Goal: Task Accomplishment & Management: Manage account settings

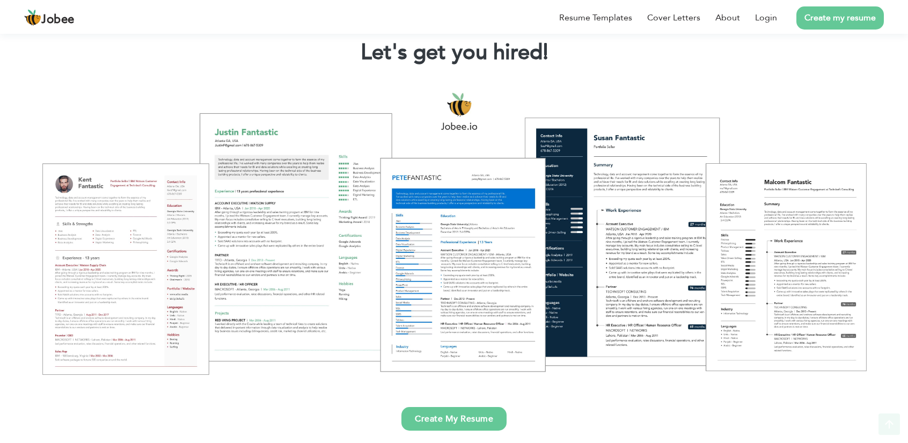
scroll to position [78, 0]
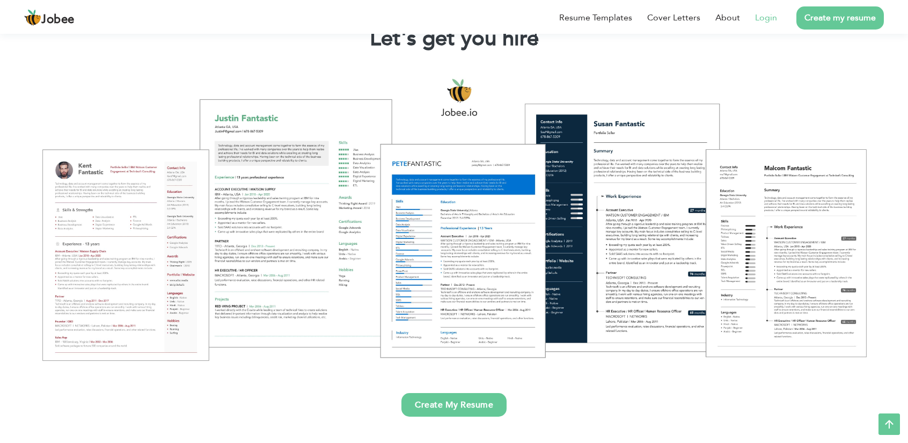
click at [763, 21] on link "Login" at bounding box center [766, 17] width 22 height 13
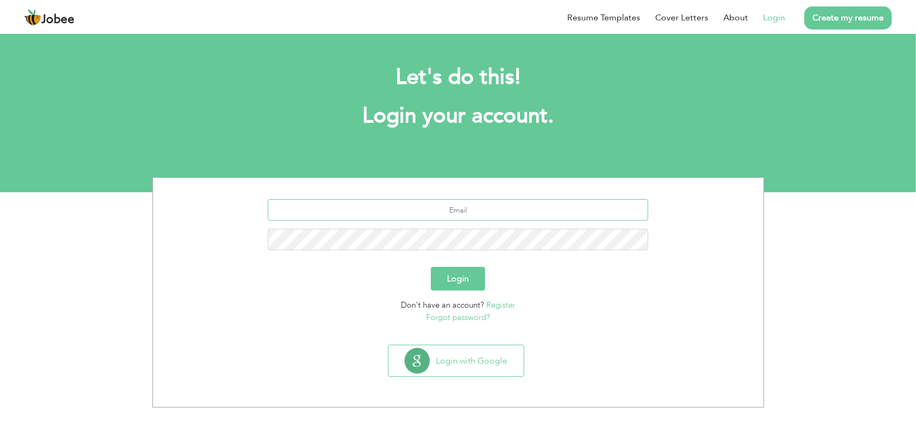
click at [462, 216] on input "text" at bounding box center [458, 209] width 381 height 21
click at [471, 214] on input "text" at bounding box center [458, 209] width 381 height 21
click at [564, 122] on h1 "Login your account." at bounding box center [459, 116] width 580 height 28
click at [501, 217] on input "text" at bounding box center [458, 209] width 381 height 21
click at [776, 18] on link "Login" at bounding box center [774, 17] width 22 height 13
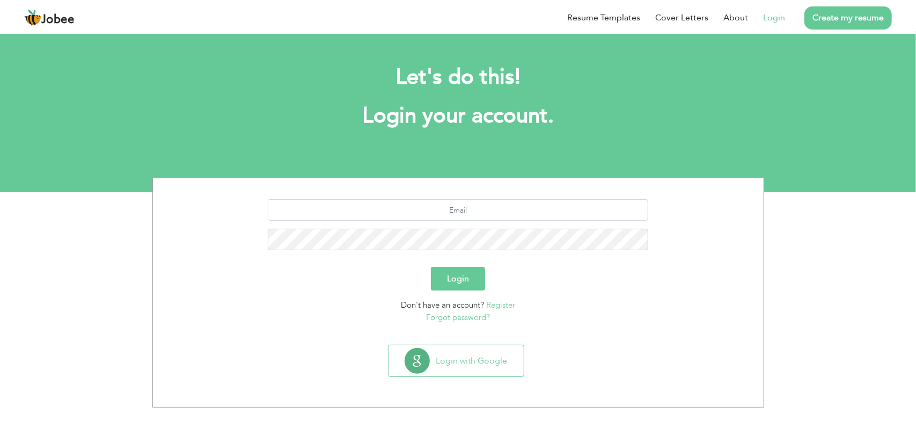
click at [776, 18] on link "Login" at bounding box center [774, 17] width 22 height 13
click at [575, 226] on div at bounding box center [458, 228] width 595 height 59
click at [575, 217] on input "text" at bounding box center [458, 209] width 381 height 21
type input "ikhan.sharu977@gmail.com"
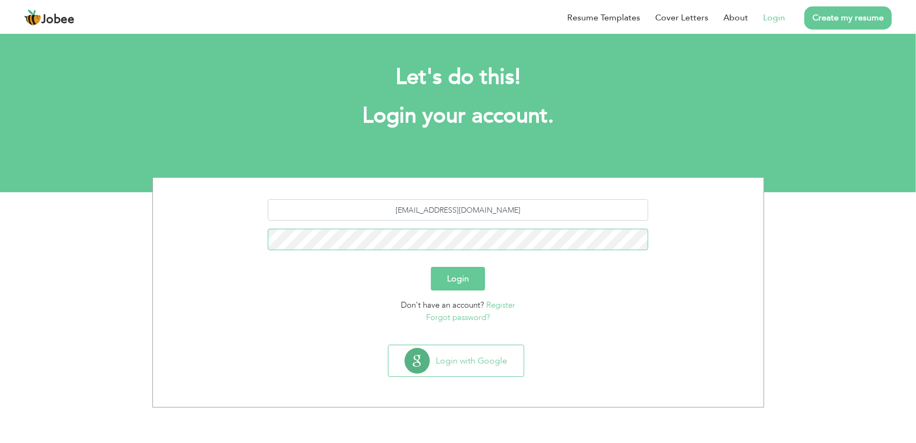
click at [431, 267] on button "Login" at bounding box center [458, 279] width 54 height 24
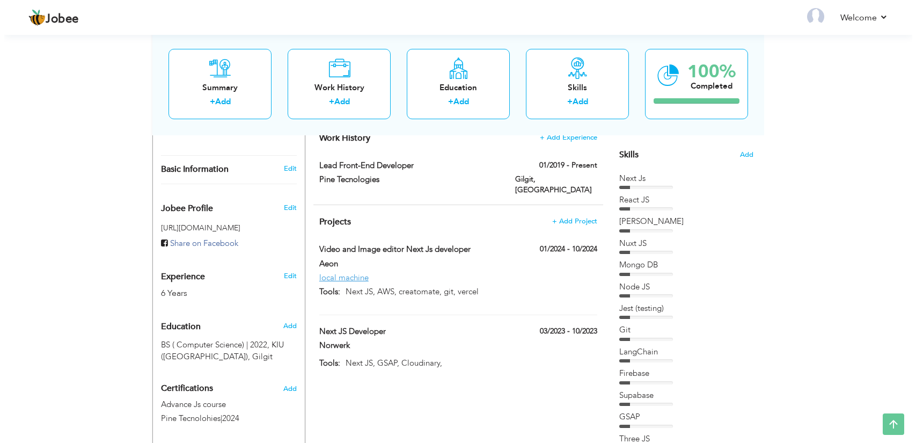
scroll to position [264, 0]
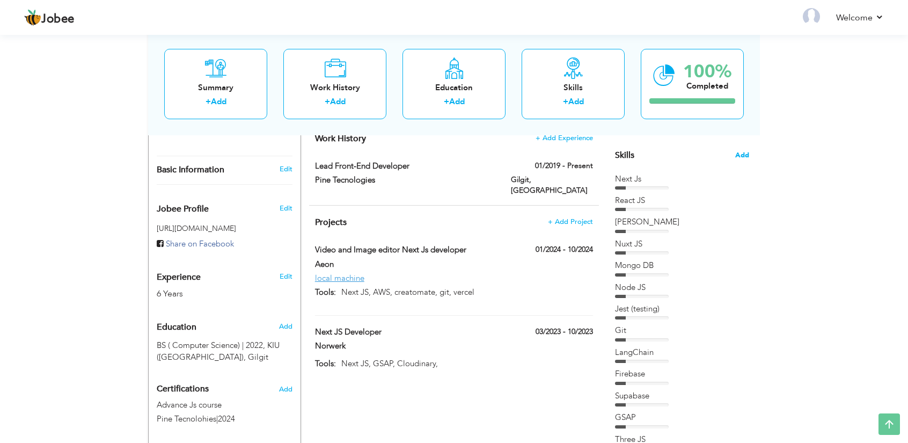
click at [738, 156] on span "Add" at bounding box center [742, 155] width 14 height 10
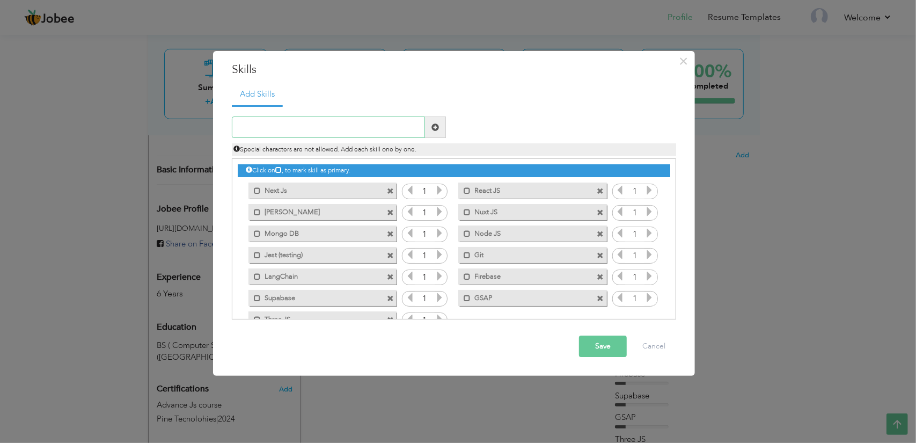
click at [357, 125] on input "text" at bounding box center [328, 126] width 193 height 21
type input "n"
type input "Nest JS"
click at [437, 121] on span at bounding box center [435, 126] width 21 height 21
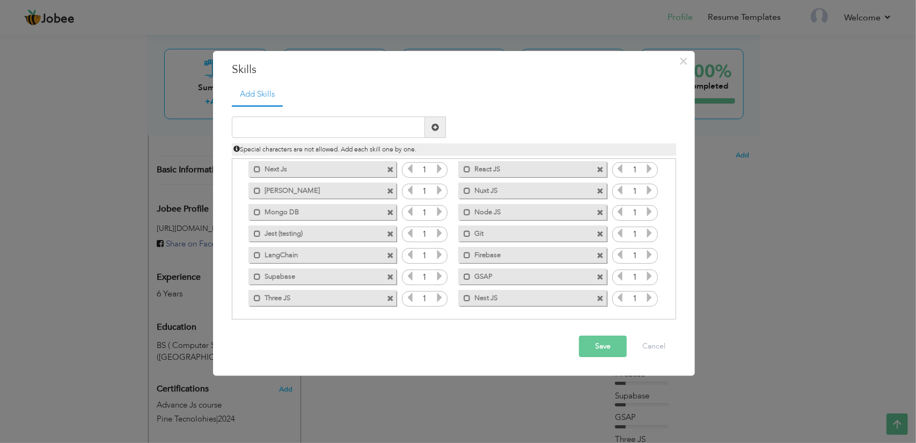
scroll to position [24, 0]
click at [390, 296] on span at bounding box center [390, 296] width 7 height 7
click at [307, 127] on input "text" at bounding box center [328, 126] width 193 height 21
type input "Express"
click at [435, 128] on span at bounding box center [436, 127] width 8 height 8
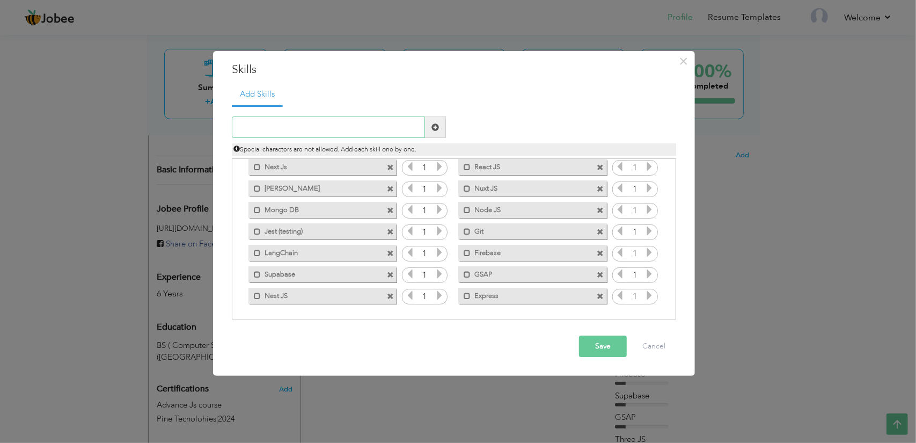
click at [390, 126] on input "text" at bounding box center [328, 126] width 193 height 21
type input "CMS"
click at [436, 126] on span at bounding box center [436, 127] width 8 height 8
click at [603, 349] on button "Save" at bounding box center [603, 345] width 48 height 21
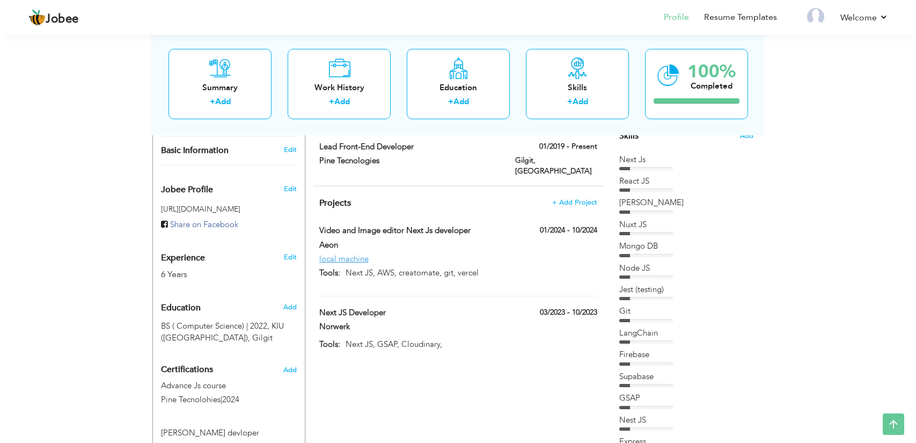
scroll to position [282, 0]
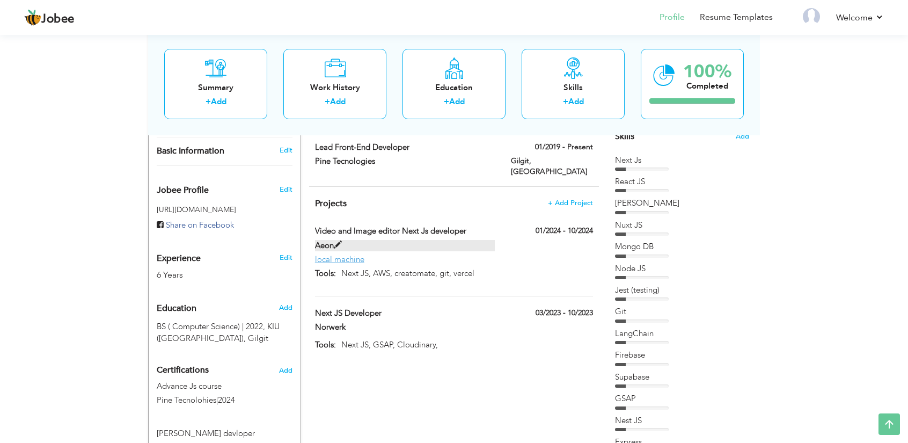
click at [337, 241] on span at bounding box center [338, 245] width 8 height 8
type input "Video and Image editor Next Js developer"
type input "Aeon"
type input "01/2024"
type input "10/2024"
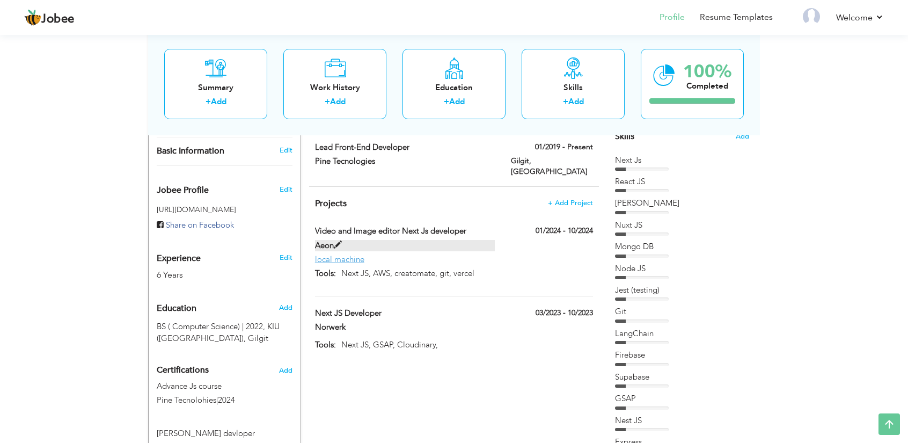
type input "local machine"
type input "Next JS, AWS, creatomate, git, vercel"
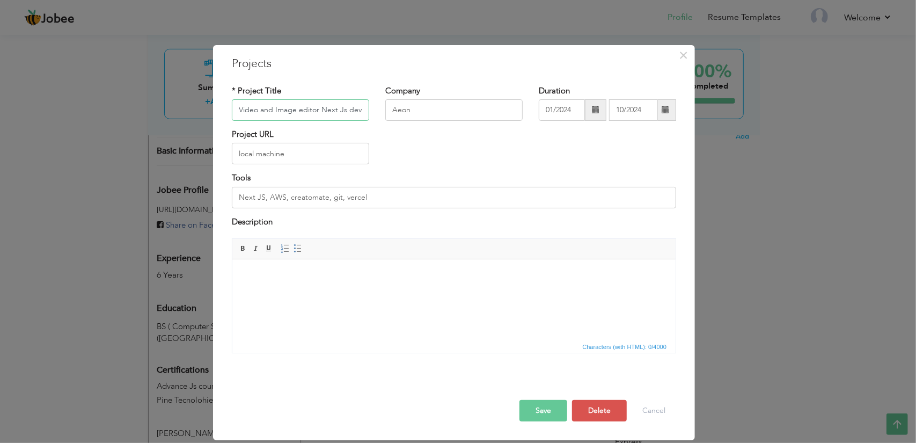
scroll to position [0, 18]
click at [346, 111] on input "Video and Image editor Next Js developer" at bounding box center [300, 109] width 137 height 21
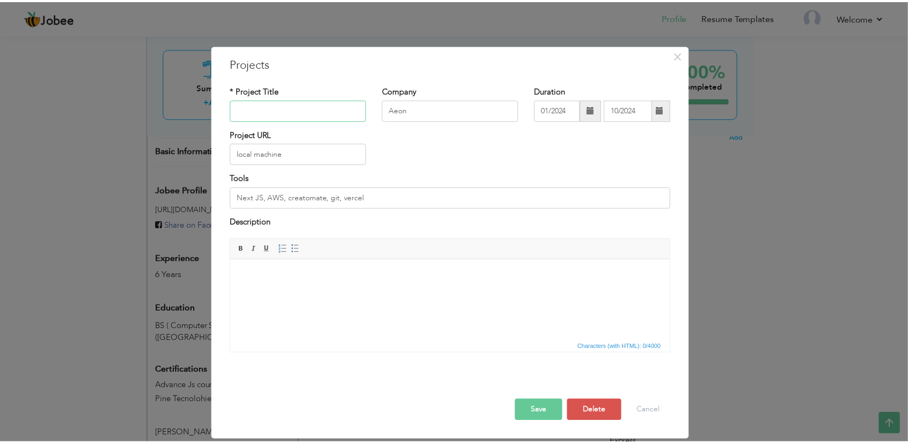
scroll to position [0, 0]
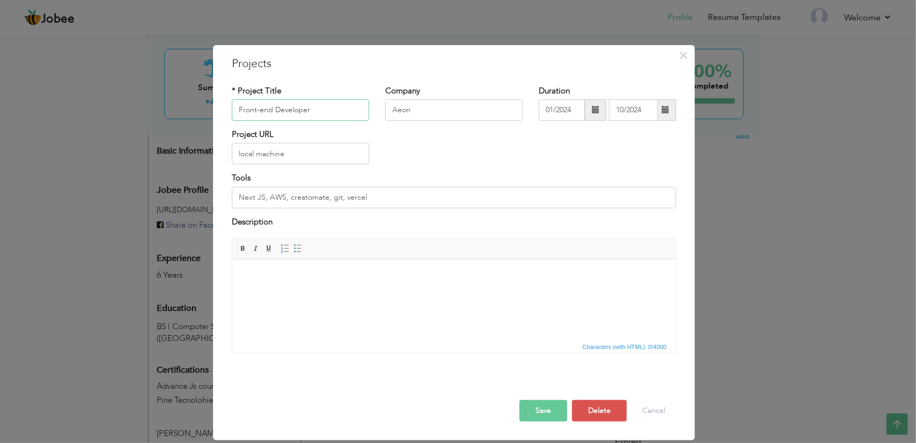
type input "Front-end Developer"
click at [449, 103] on input "Aeon" at bounding box center [453, 109] width 137 height 21
type input "IPN"
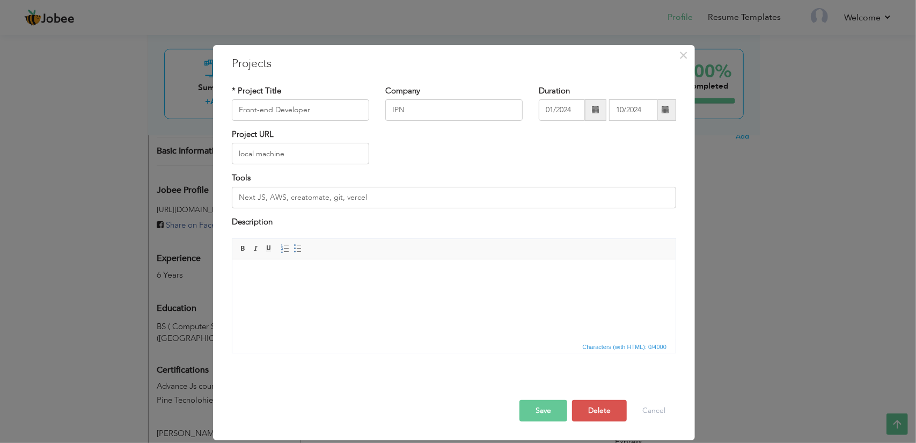
click at [594, 106] on span at bounding box center [596, 110] width 8 height 8
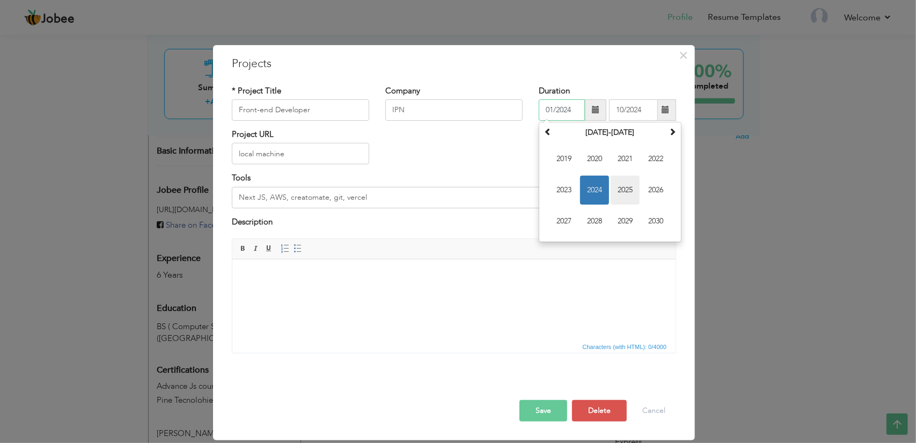
click at [623, 190] on span "2025" at bounding box center [625, 190] width 29 height 29
click at [571, 164] on span "Jan" at bounding box center [564, 158] width 29 height 29
type input "01/2025"
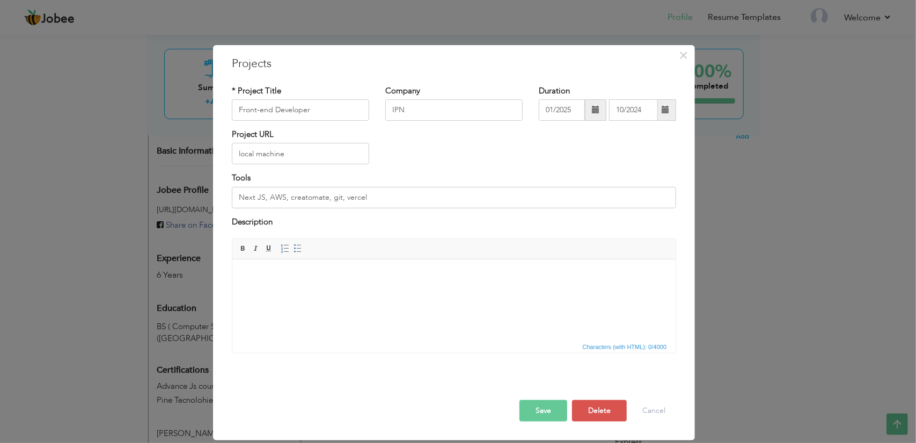
click at [661, 111] on span at bounding box center [665, 109] width 21 height 21
click at [542, 132] on div "Project URL local machine" at bounding box center [454, 150] width 461 height 43
click at [338, 152] on input "local machine" at bounding box center [300, 153] width 137 height 21
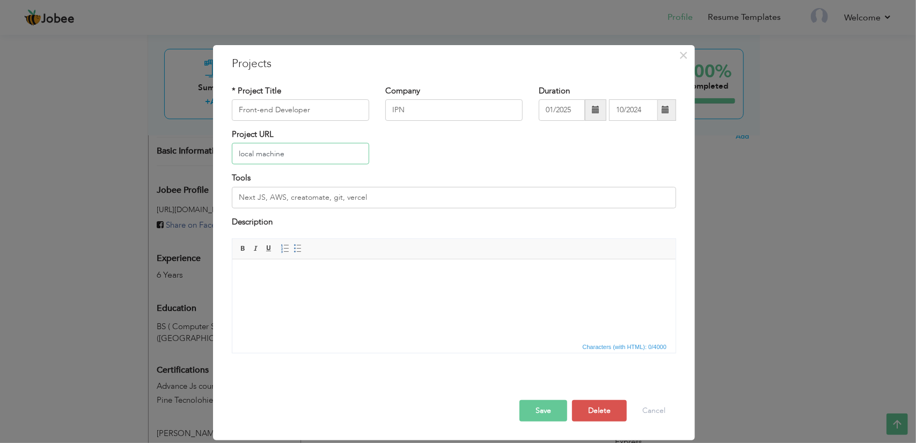
click at [338, 152] on input "local machine" at bounding box center [300, 153] width 137 height 21
paste input "[URL][DOMAIN_NAME]"
type input "[URL][DOMAIN_NAME]"
click at [372, 199] on input "Next JS, AWS, creatomate, git, vercel" at bounding box center [454, 197] width 444 height 21
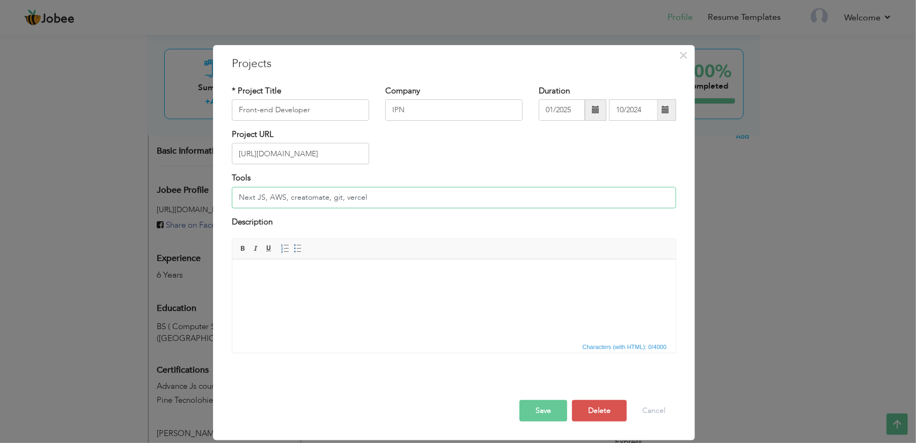
click at [372, 199] on input "Next JS, AWS, creatomate, git, vercel" at bounding box center [454, 197] width 444 height 21
click at [365, 198] on input "Next.Js, Nest.js" at bounding box center [454, 197] width 444 height 21
click at [295, 193] on input "Next.Js, Nest.js, Docker," at bounding box center [454, 197] width 444 height 21
type input "Next.Js, Nest.js, Docker,"
click at [329, 288] on html at bounding box center [453, 275] width 443 height 33
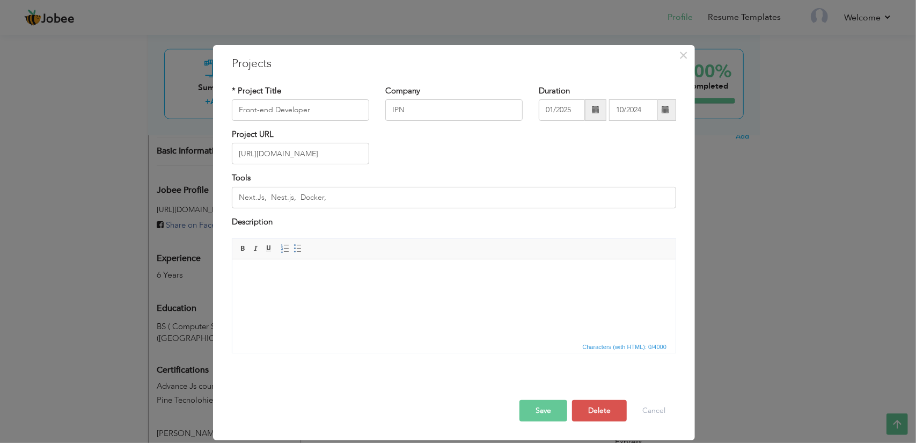
click at [329, 281] on body at bounding box center [454, 275] width 422 height 11
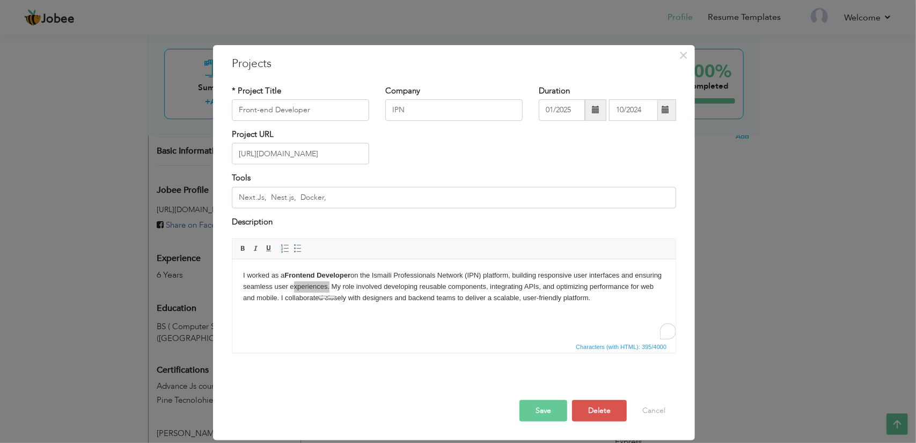
click at [560, 412] on button "Save" at bounding box center [544, 410] width 48 height 21
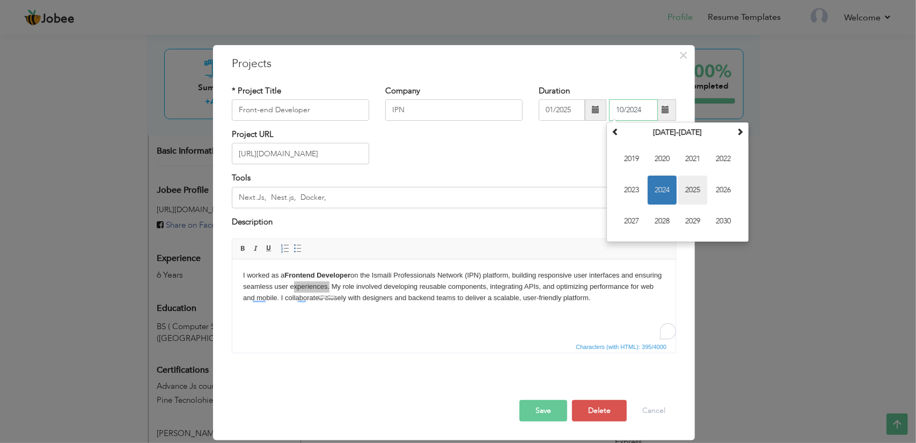
click at [684, 179] on span "2025" at bounding box center [692, 190] width 29 height 29
click at [721, 185] on span "Aug" at bounding box center [723, 190] width 29 height 29
type input "08/2025"
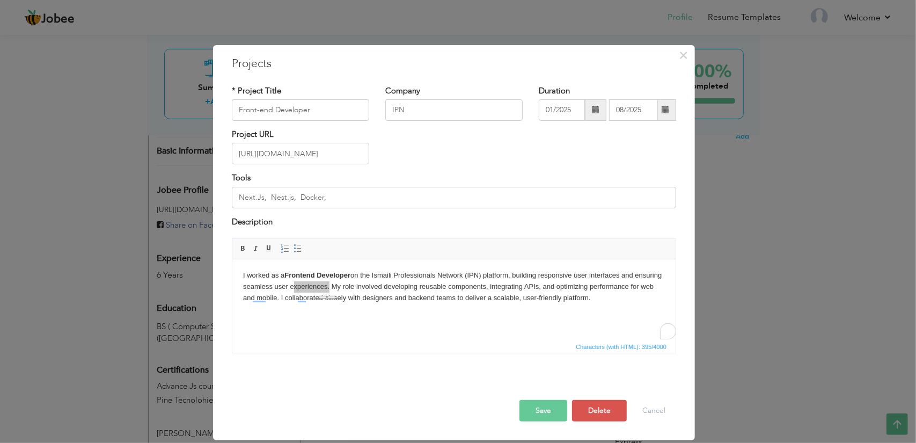
click at [559, 405] on button "Save" at bounding box center [544, 410] width 48 height 21
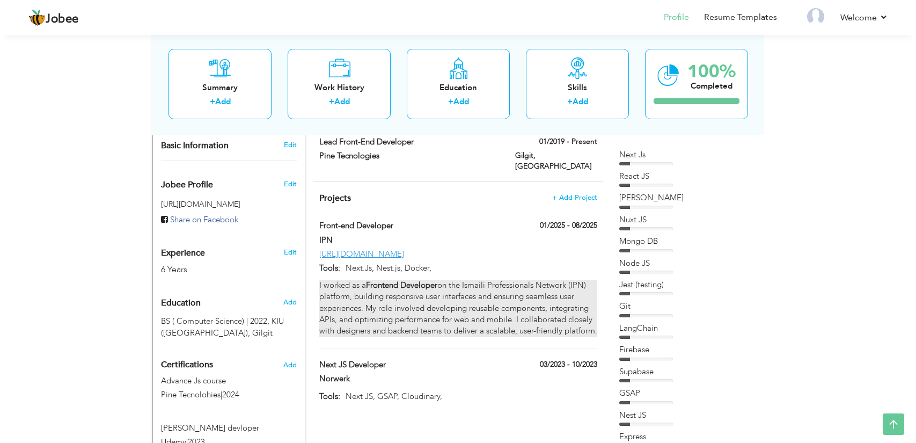
scroll to position [287, 0]
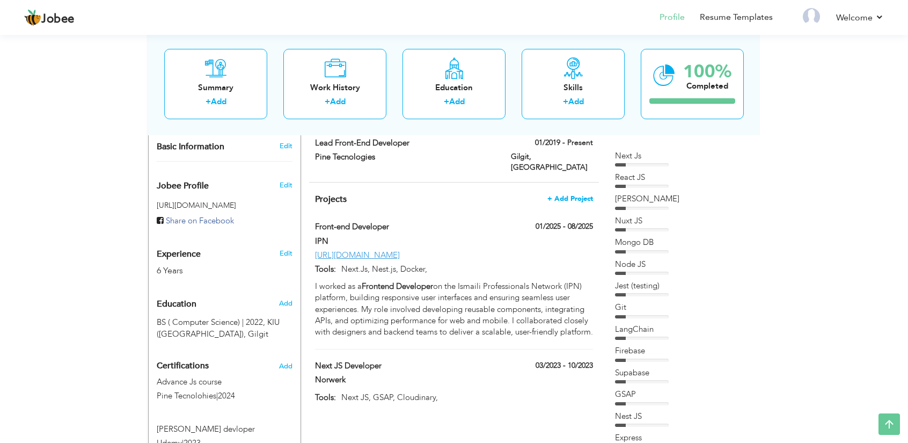
click at [582, 195] on span "+ Add Project" at bounding box center [571, 199] width 46 height 8
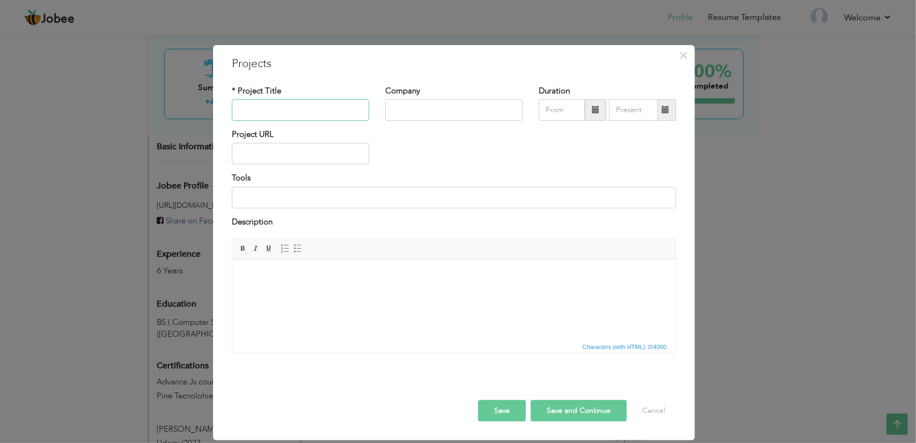
click at [313, 106] on input "text" at bounding box center [300, 109] width 137 height 21
type input "a"
type input "Aeon vedio editor"
click at [414, 116] on input "text" at bounding box center [453, 109] width 137 height 21
type input "aeon"
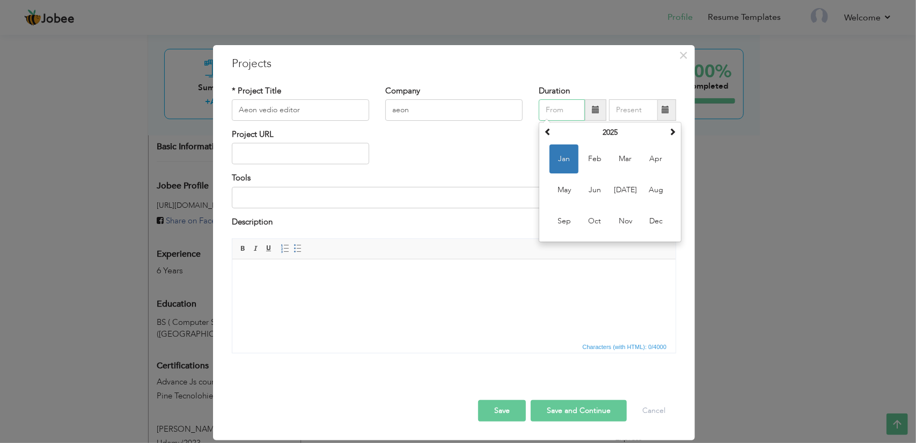
click at [576, 118] on input "text" at bounding box center [562, 109] width 46 height 21
click at [552, 128] on th at bounding box center [548, 133] width 13 height 16
click at [571, 151] on span "Jan" at bounding box center [564, 158] width 29 height 29
type input "01/2024"
click at [662, 115] on span at bounding box center [665, 109] width 21 height 21
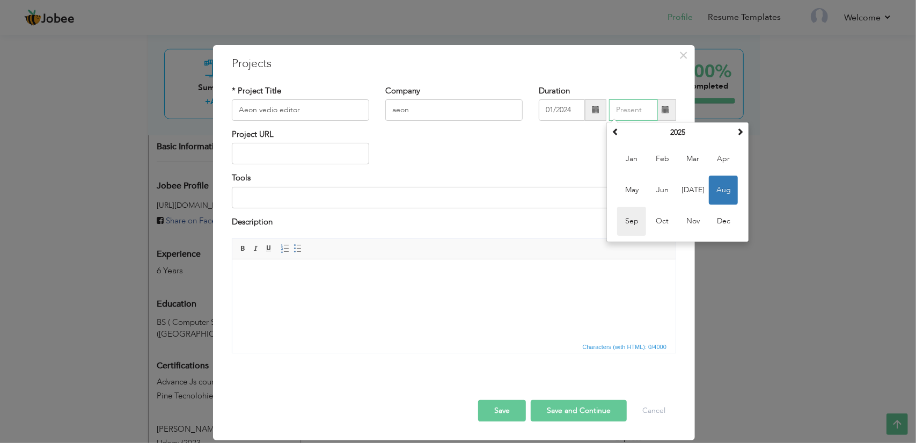
click at [637, 217] on span "Sep" at bounding box center [631, 221] width 29 height 29
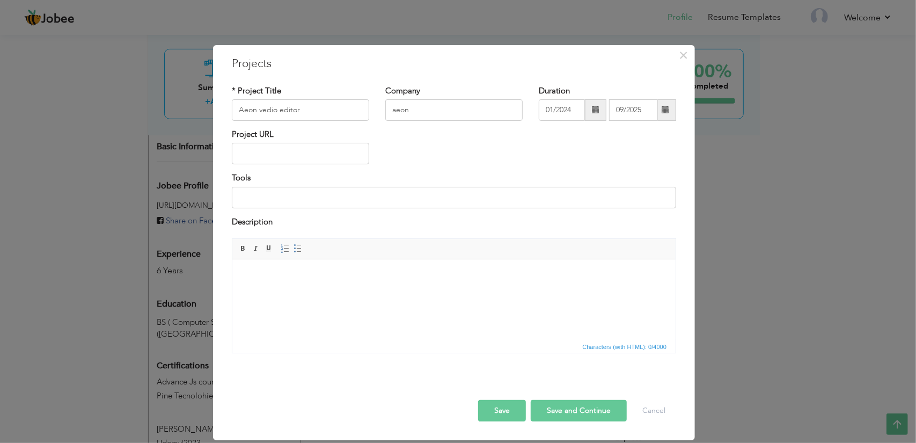
click at [672, 105] on span at bounding box center [665, 109] width 21 height 21
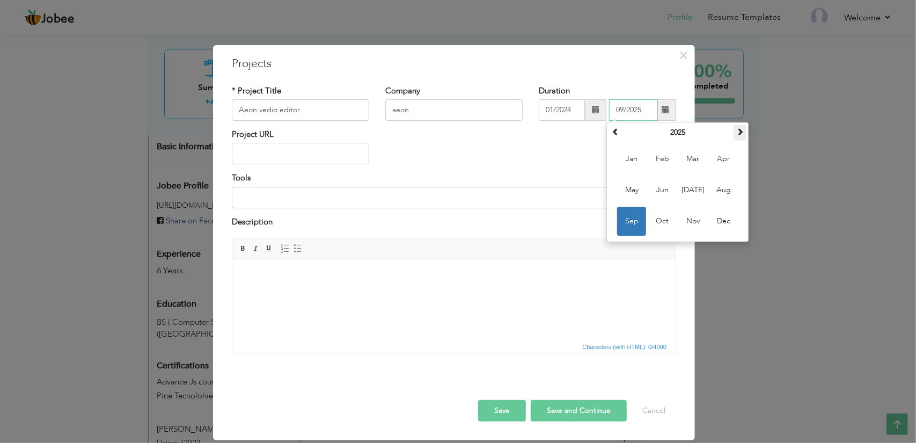
click at [741, 132] on span at bounding box center [740, 132] width 8 height 8
click at [618, 129] on span at bounding box center [616, 132] width 8 height 8
click at [634, 211] on span "Sep" at bounding box center [631, 221] width 29 height 29
type input "09/2024"
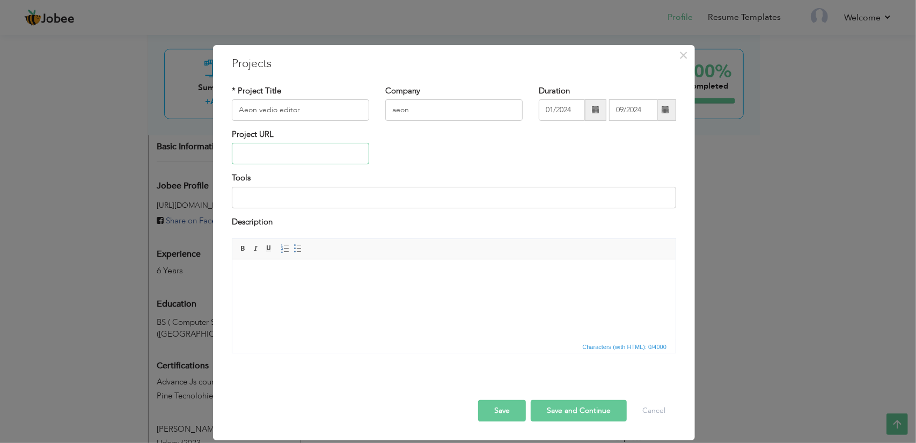
click at [333, 155] on input "text" at bounding box center [300, 153] width 137 height 21
click at [313, 153] on input "text" at bounding box center [300, 153] width 137 height 21
paste input "[URL][DOMAIN_NAME]"
type input "[URL][DOMAIN_NAME]"
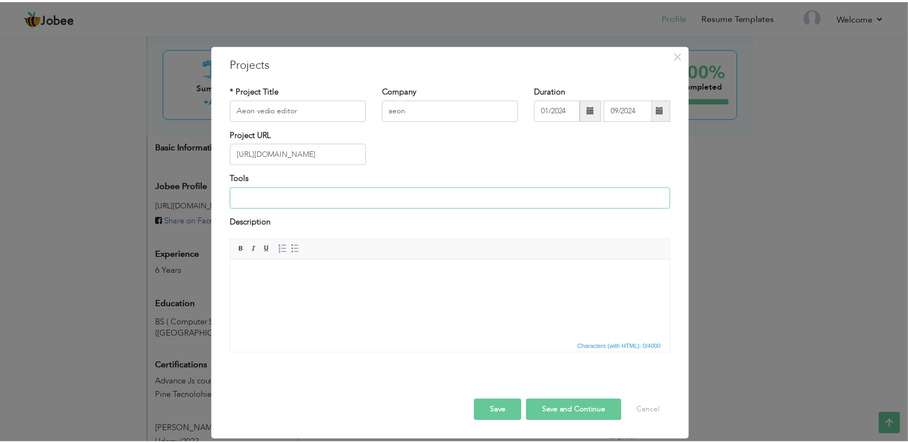
scroll to position [0, 0]
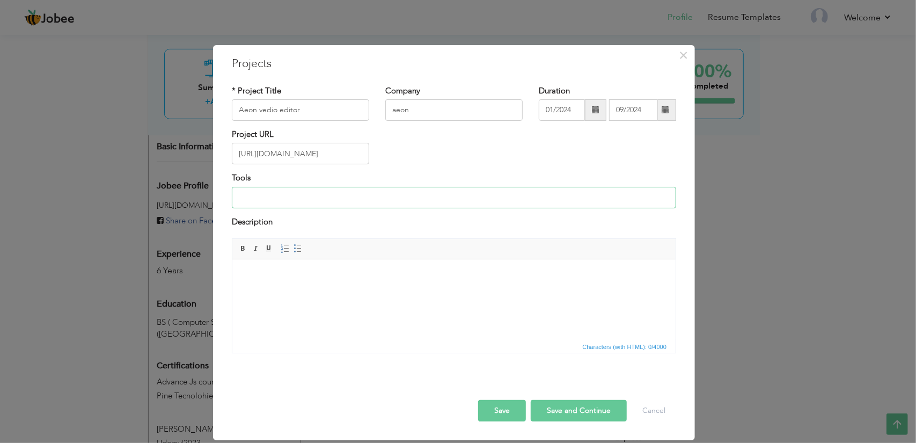
click at [325, 203] on input at bounding box center [454, 197] width 444 height 21
type input "N"
click at [303, 199] on input "React.Js, AWS, cludi" at bounding box center [454, 197] width 444 height 21
paste input "reatomate"
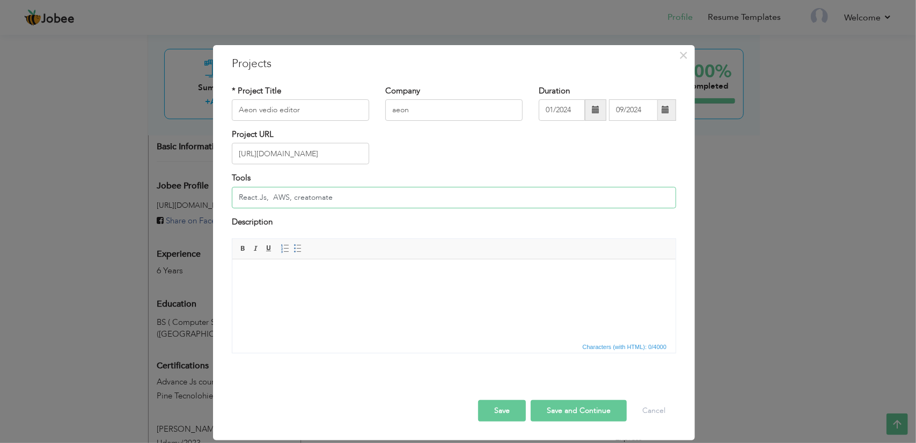
type input "React.Js, AWS, creatomate"
click at [308, 288] on html at bounding box center [453, 275] width 443 height 33
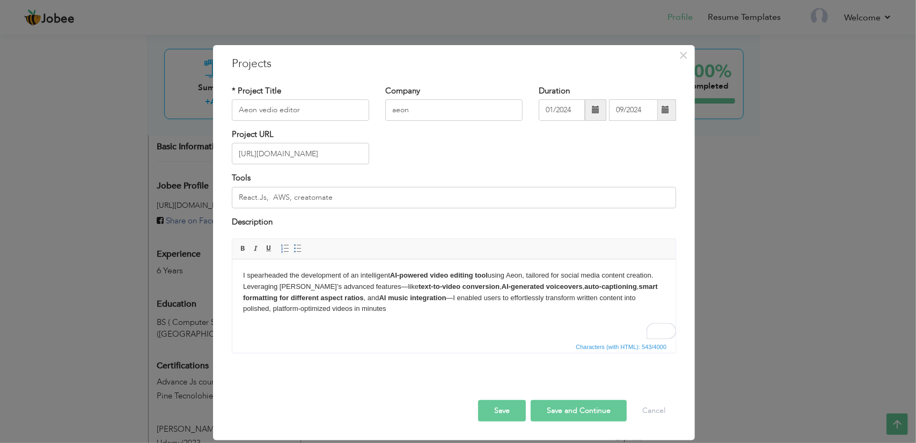
click at [513, 413] on button "Save" at bounding box center [502, 410] width 48 height 21
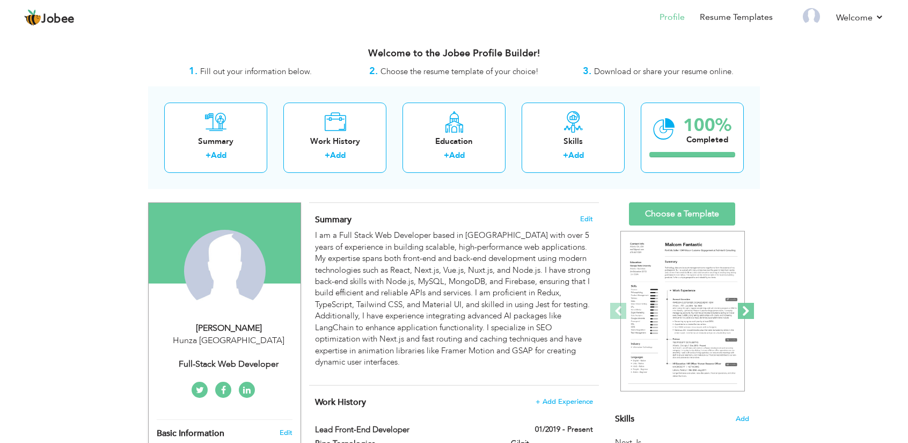
click at [750, 308] on span at bounding box center [746, 311] width 16 height 16
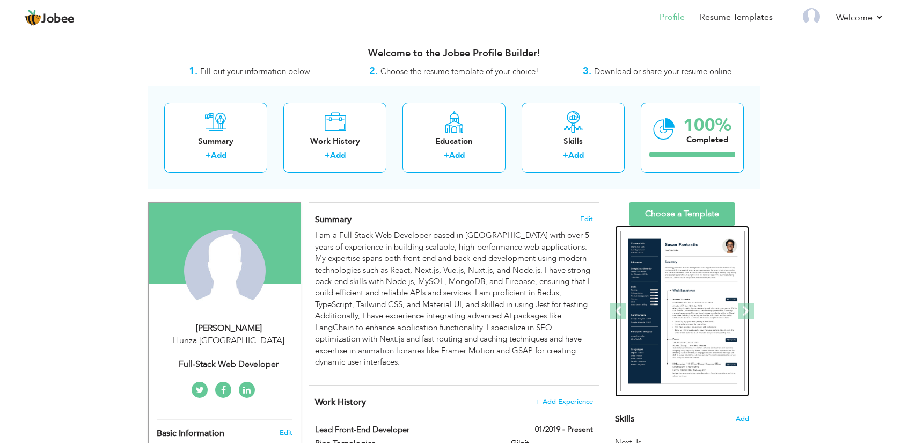
click at [709, 302] on img at bounding box center [683, 311] width 125 height 161
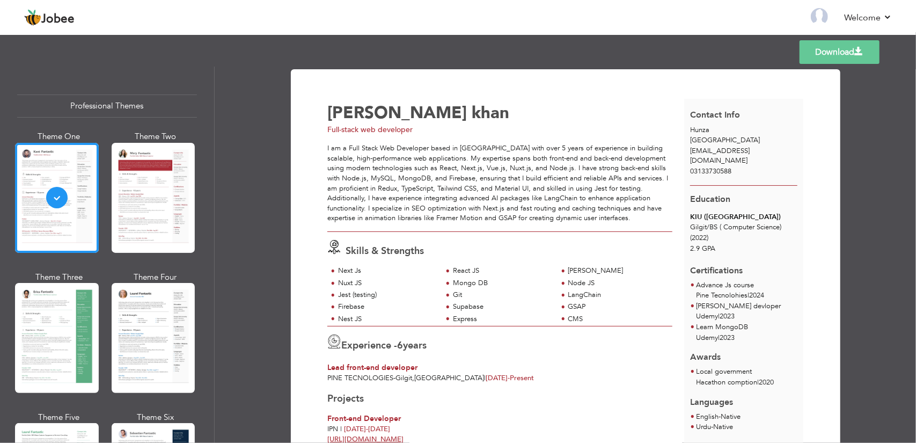
click at [837, 54] on link "Download" at bounding box center [840, 52] width 80 height 24
